Goal: Task Accomplishment & Management: Manage account settings

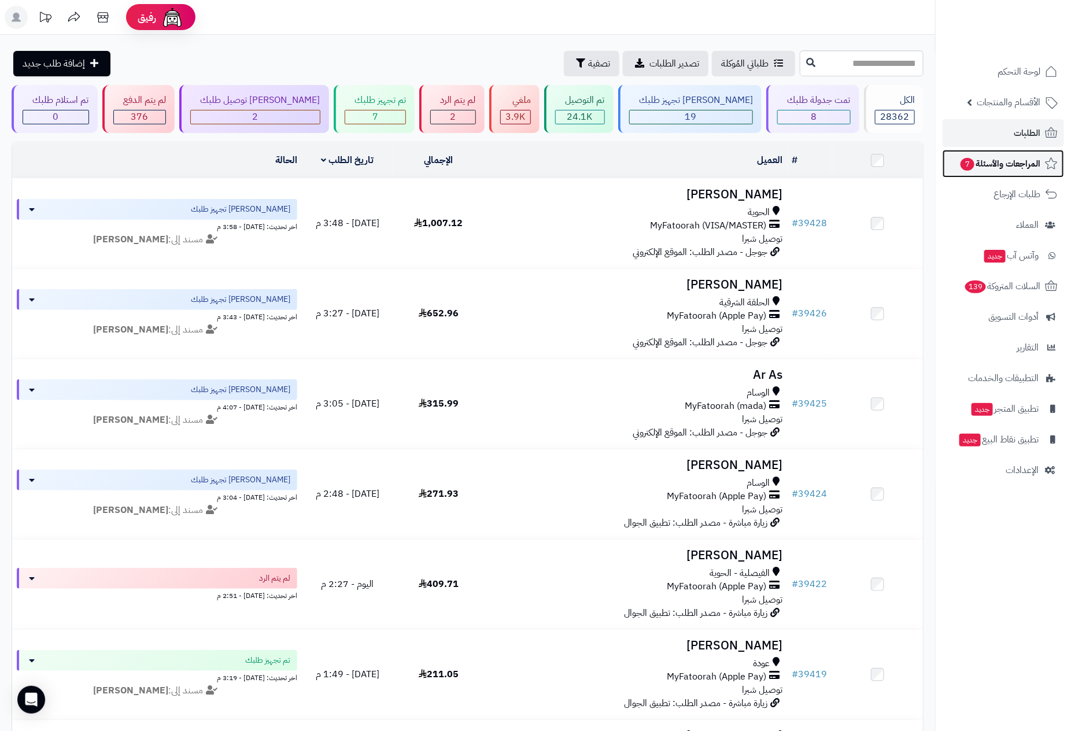
click at [1013, 162] on span "المراجعات والأسئلة 7" at bounding box center [1000, 164] width 81 height 16
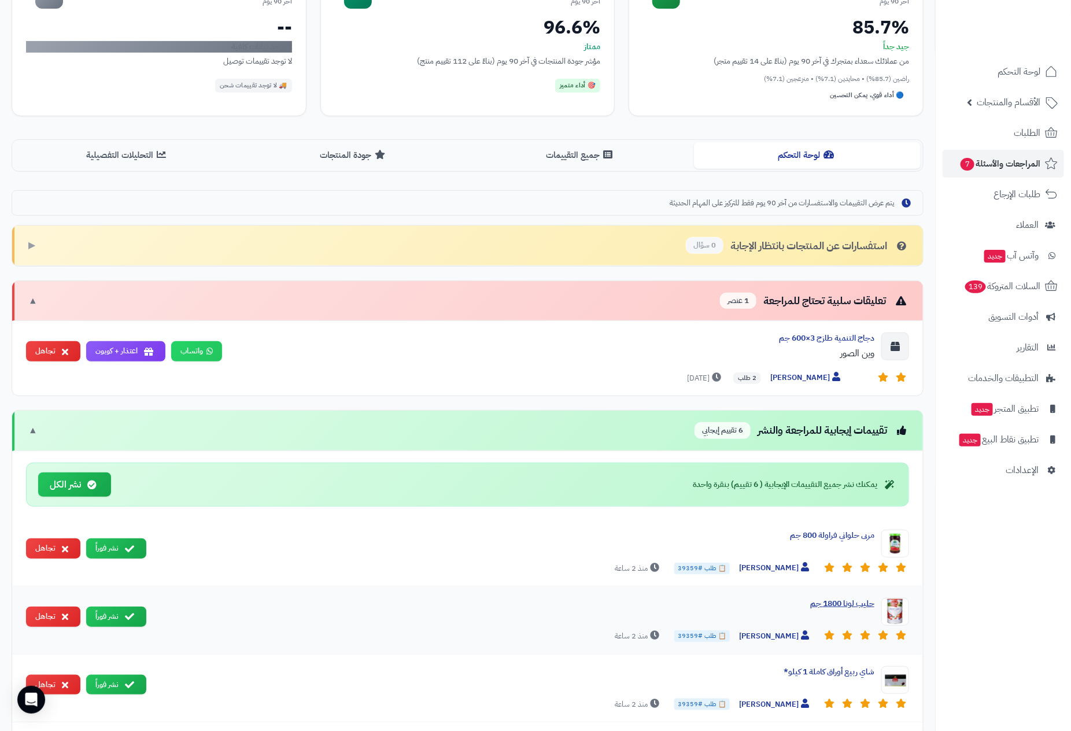
scroll to position [87, 0]
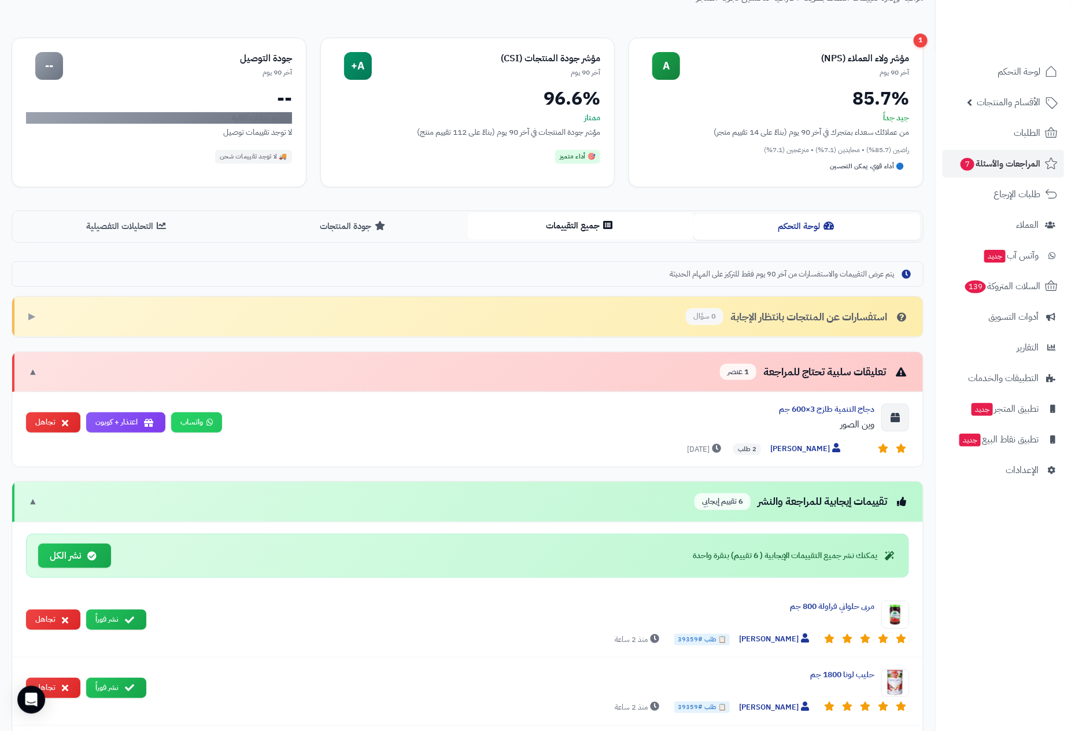
click at [572, 234] on button "جميع التقييمات" at bounding box center [581, 226] width 227 height 26
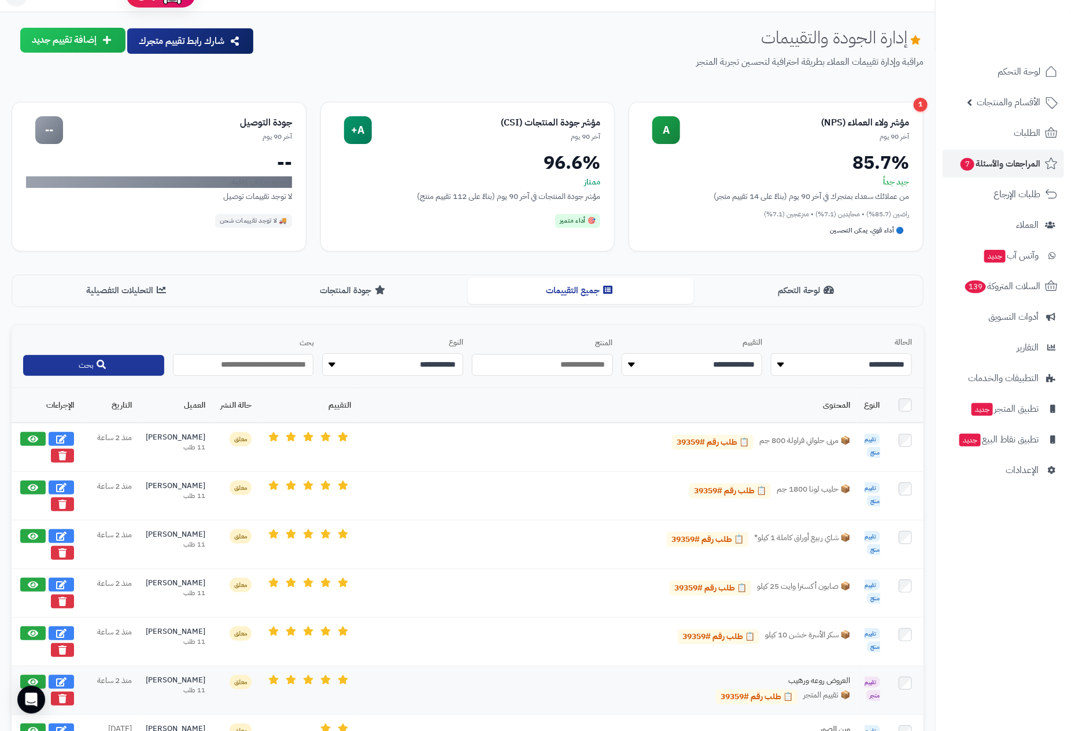
scroll to position [0, 0]
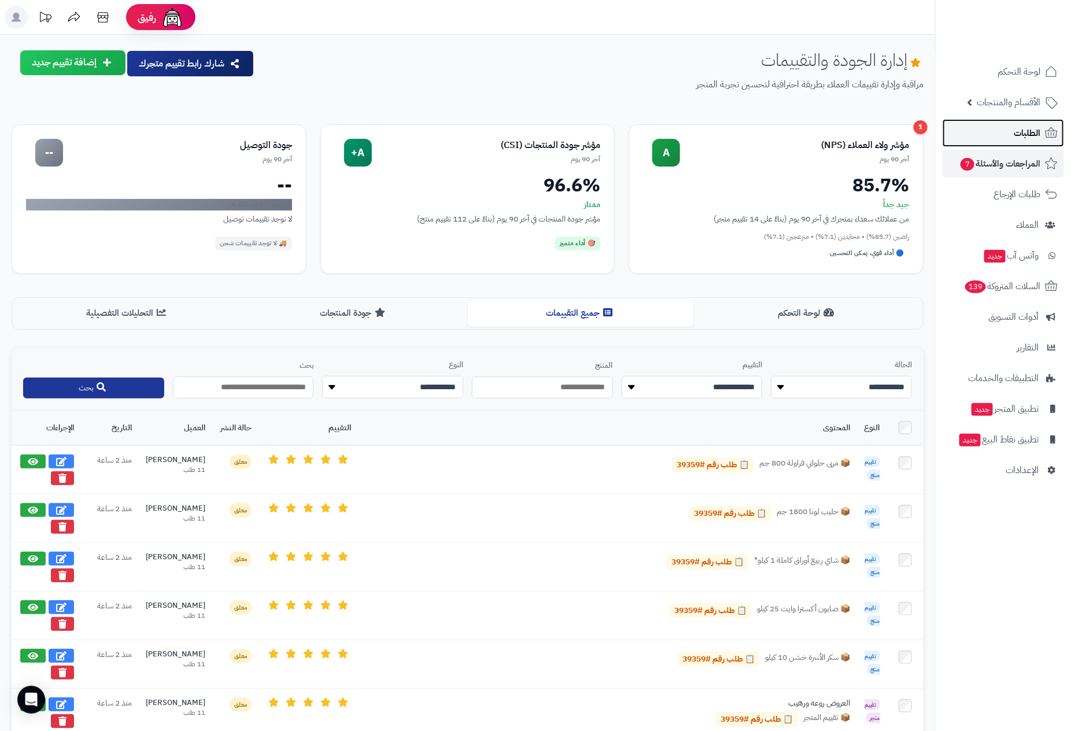
click at [1023, 129] on span "الطلبات" at bounding box center [1027, 133] width 27 height 16
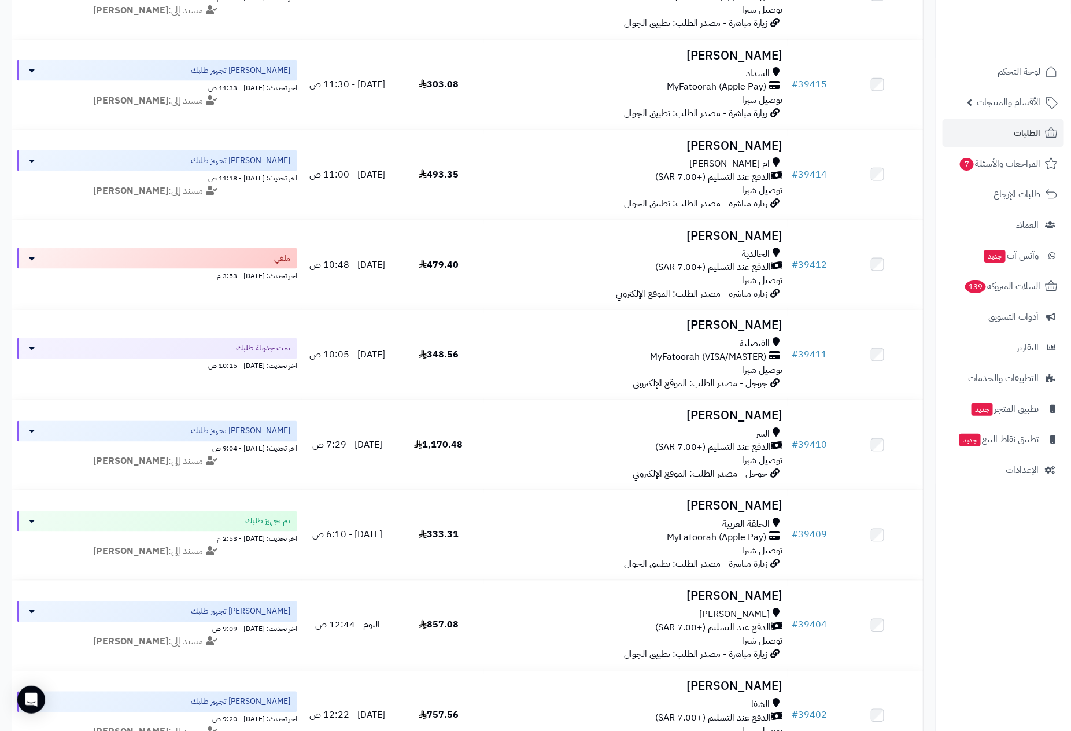
scroll to position [781, 0]
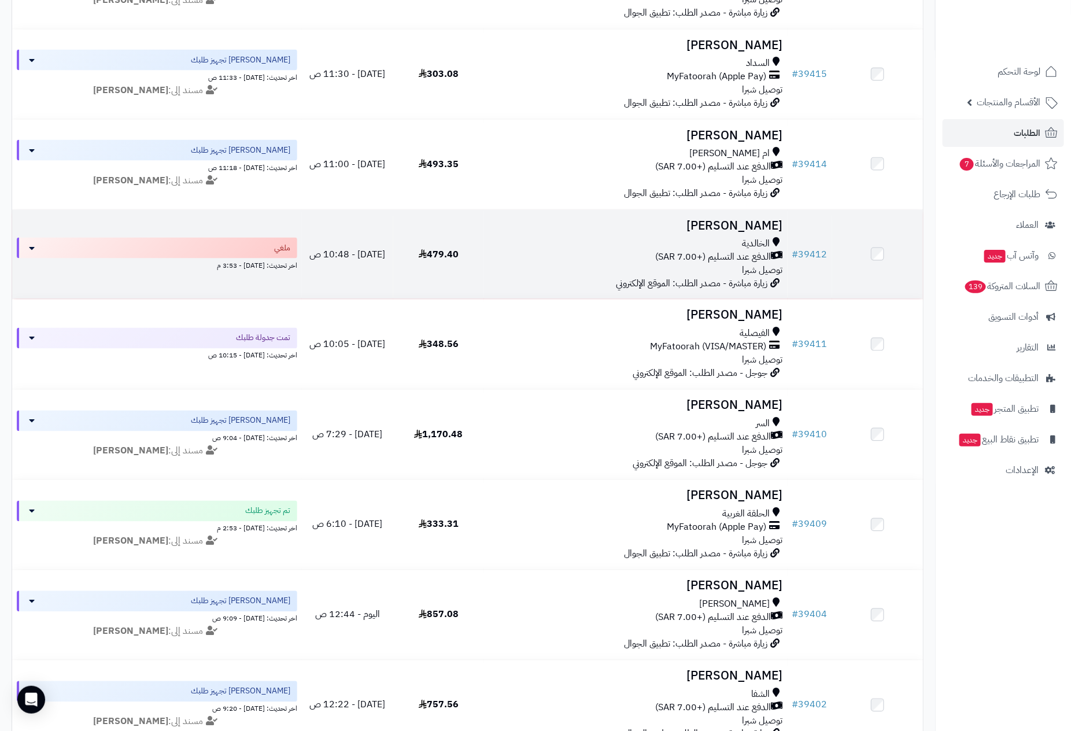
click at [680, 254] on span "الدفع عند التسليم (+7.00 SAR)" at bounding box center [714, 256] width 116 height 13
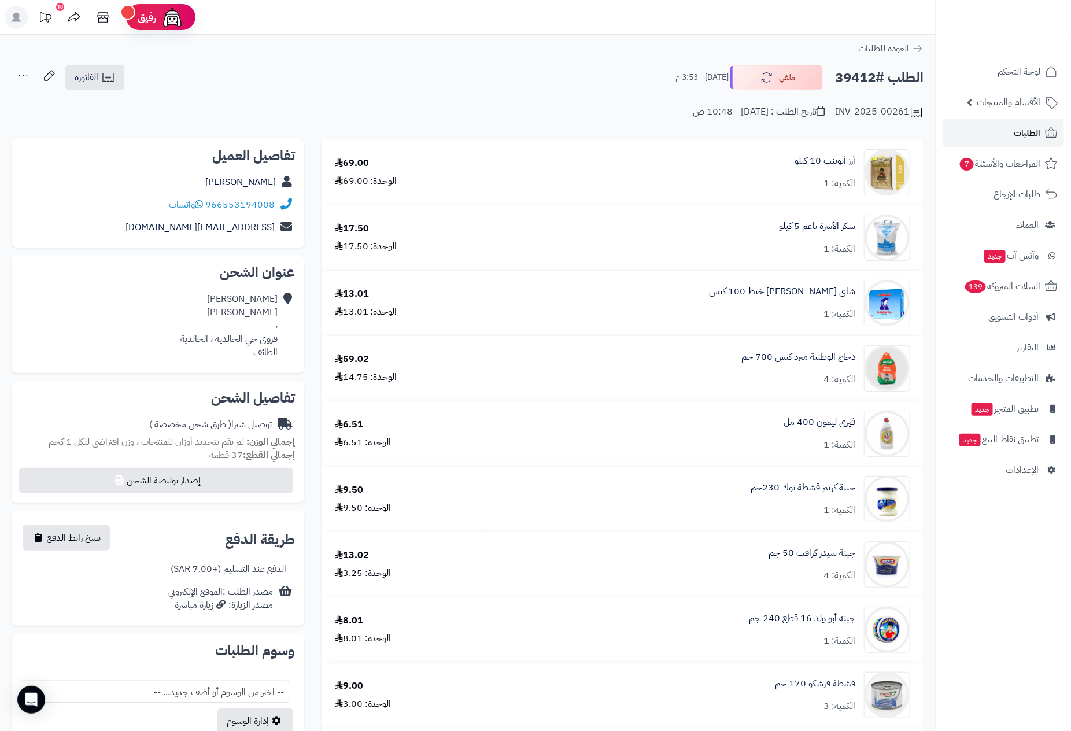
click at [1010, 130] on link "الطلبات" at bounding box center [1003, 133] width 121 height 28
